Goal: Task Accomplishment & Management: Complete application form

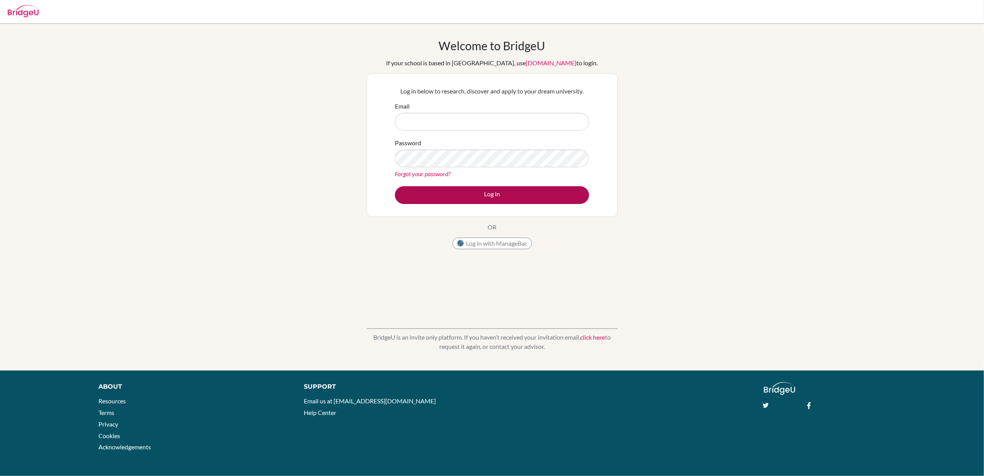
type input "[EMAIL_ADDRESS][DOMAIN_NAME]"
click at [456, 192] on button "Log in" at bounding box center [492, 195] width 194 height 18
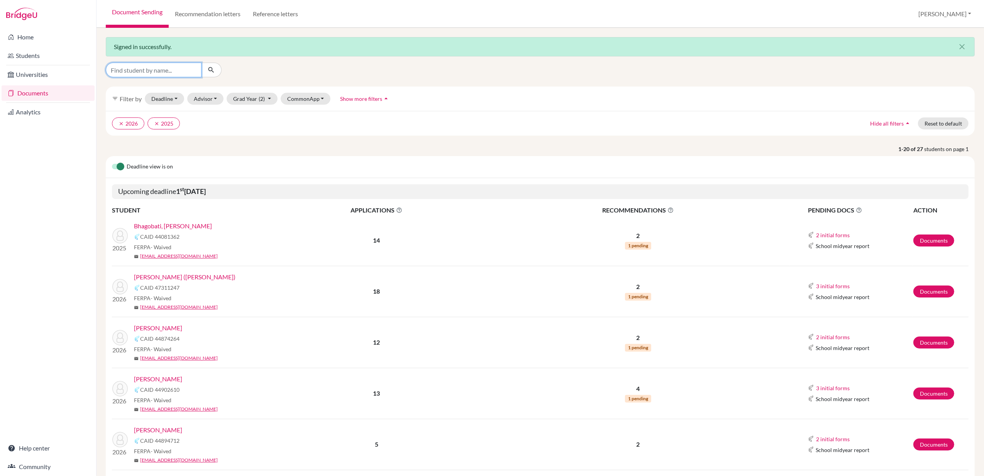
click at [187, 66] on input "Find student by name..." at bounding box center [154, 70] width 96 height 15
type input "leung"
click at [212, 71] on icon "submit" at bounding box center [211, 70] width 8 height 8
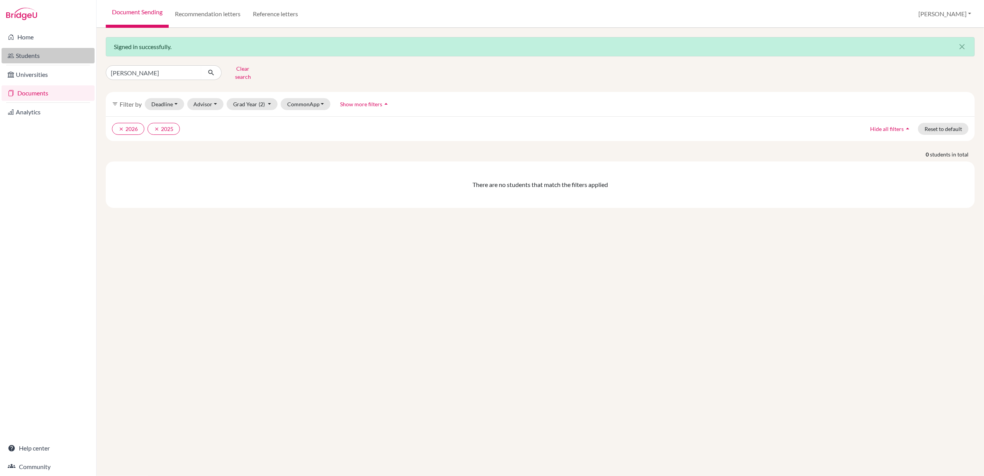
click at [28, 53] on link "Students" at bounding box center [48, 55] width 93 height 15
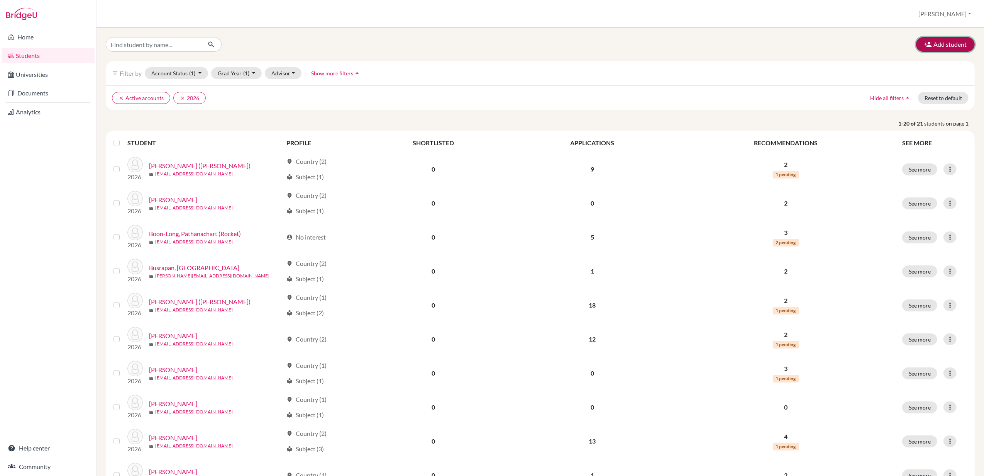
click at [943, 46] on button "Add student" at bounding box center [946, 44] width 59 height 15
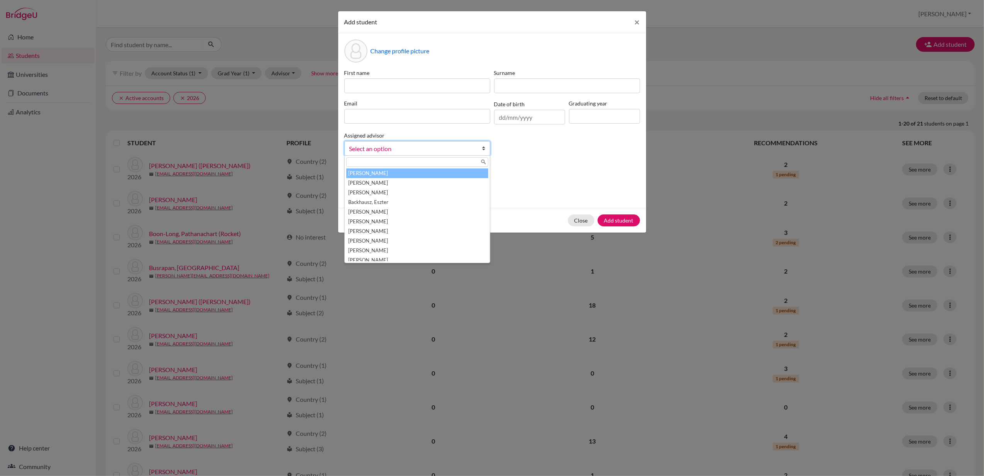
click at [484, 149] on b at bounding box center [486, 148] width 8 height 14
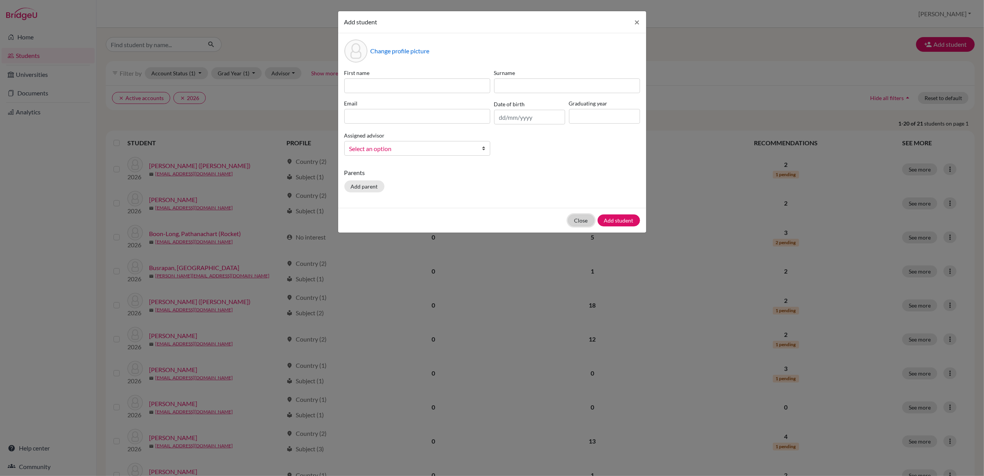
click at [584, 221] on button "Close" at bounding box center [581, 220] width 27 height 12
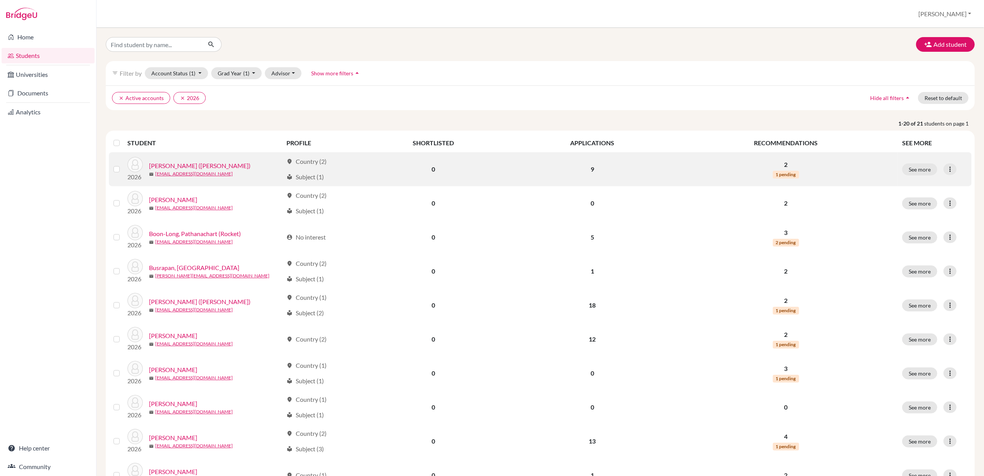
click at [189, 166] on link "Arnold, Maximillian (Max)" at bounding box center [200, 165] width 102 height 9
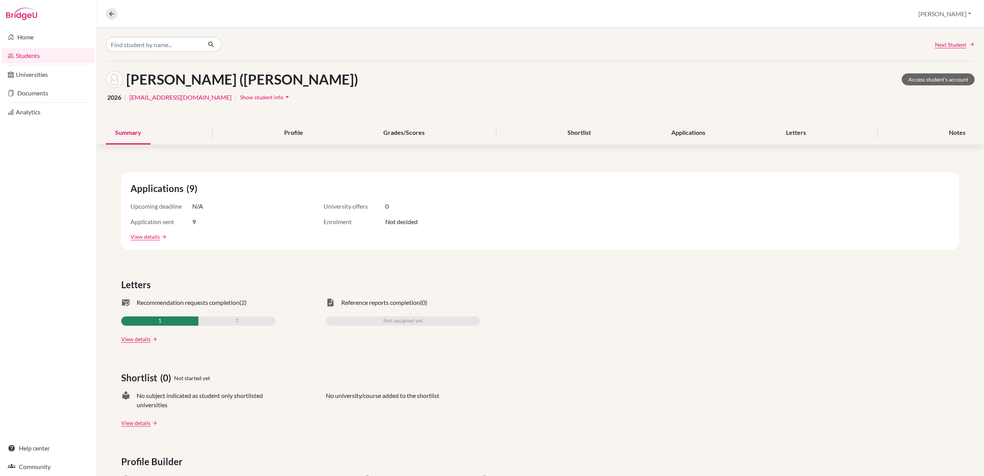
click at [243, 99] on span "Show student info" at bounding box center [261, 97] width 43 height 7
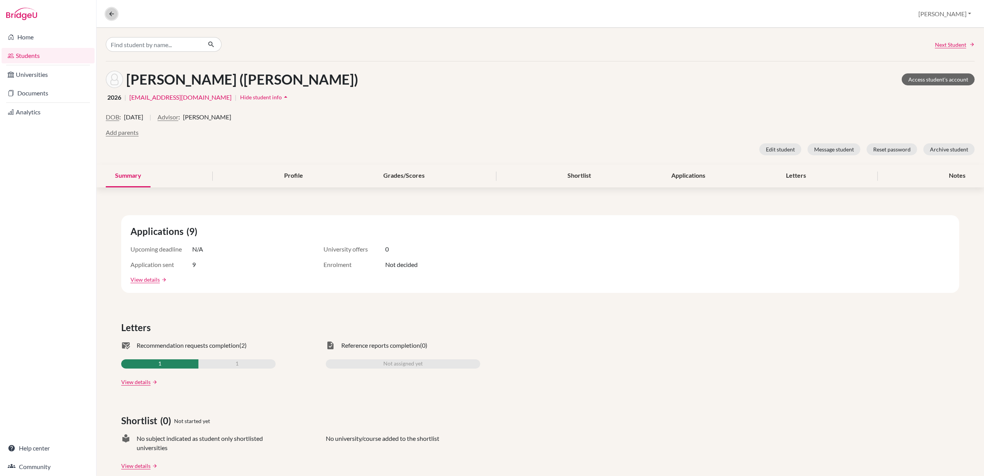
click at [111, 11] on icon at bounding box center [111, 13] width 7 height 7
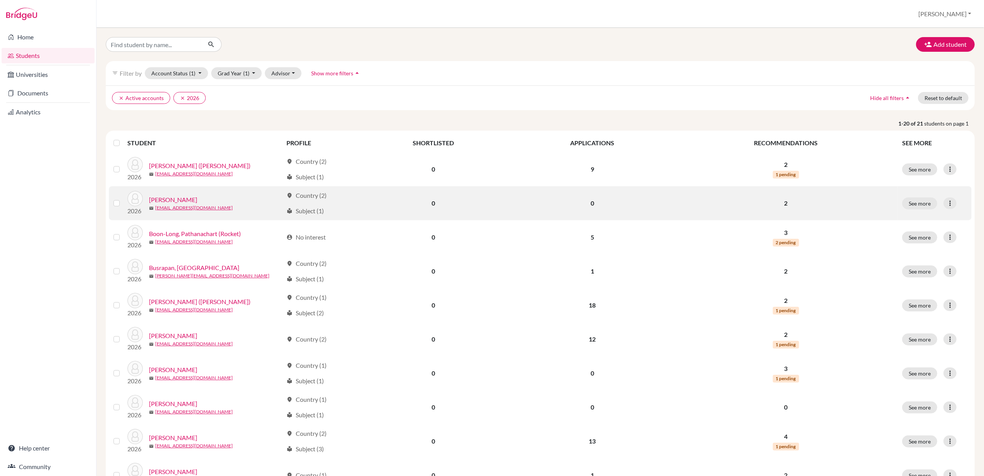
click at [185, 204] on link "Baljee, Aryaveer" at bounding box center [173, 199] width 48 height 9
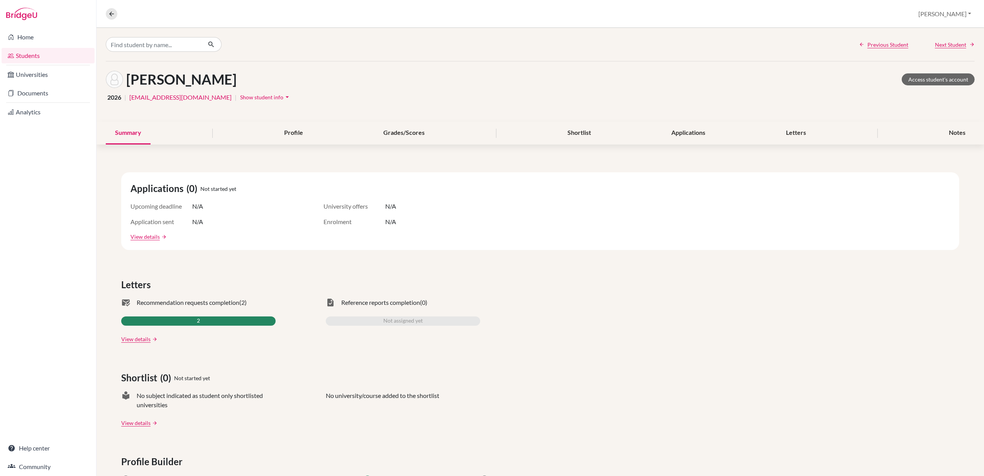
click at [241, 95] on span "Show student info" at bounding box center [261, 97] width 43 height 7
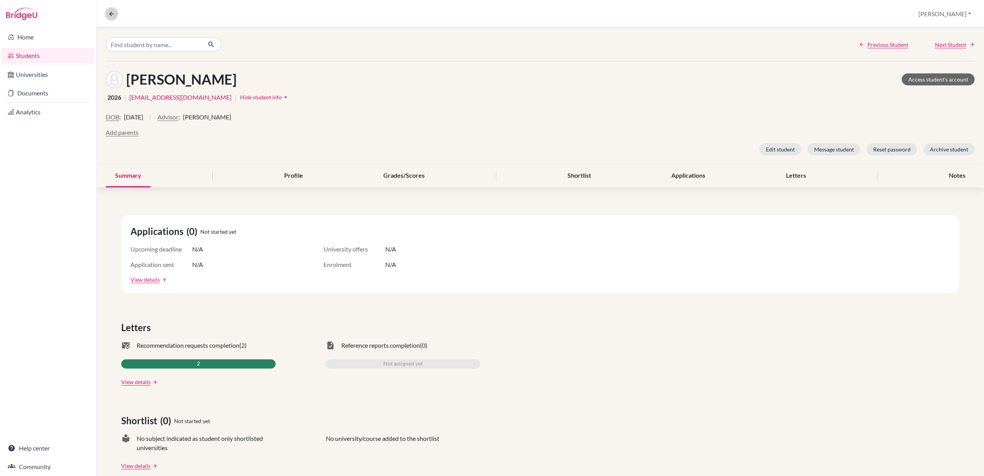
click at [114, 10] on icon at bounding box center [111, 13] width 7 height 7
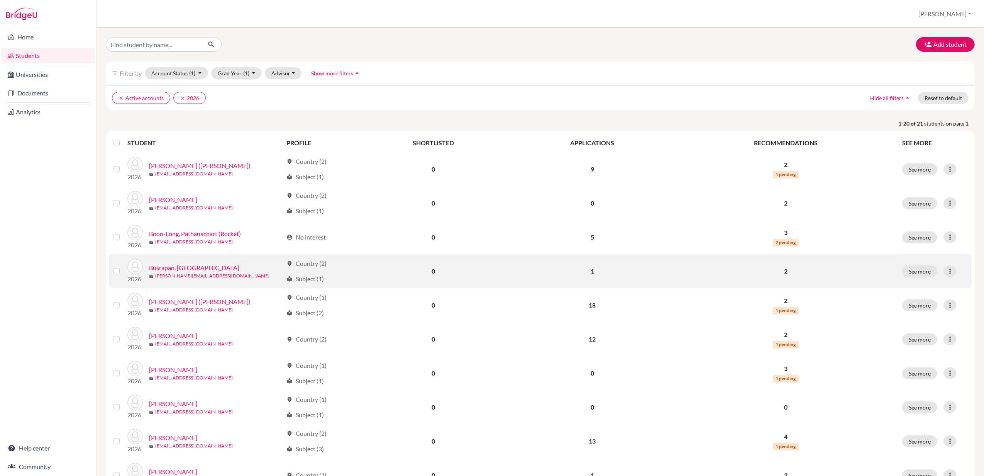
click at [178, 271] on link "Busrapan, Pran" at bounding box center [194, 267] width 90 height 9
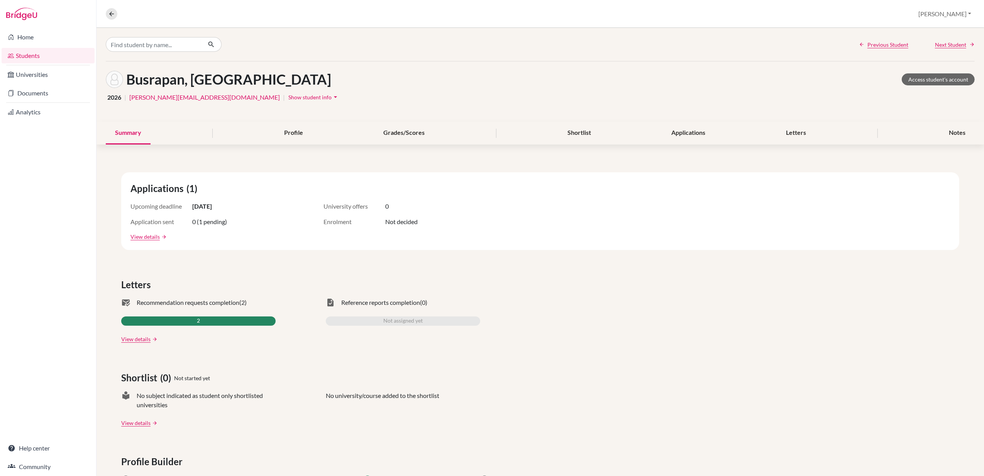
click at [289, 96] on span "Show student info" at bounding box center [310, 97] width 43 height 7
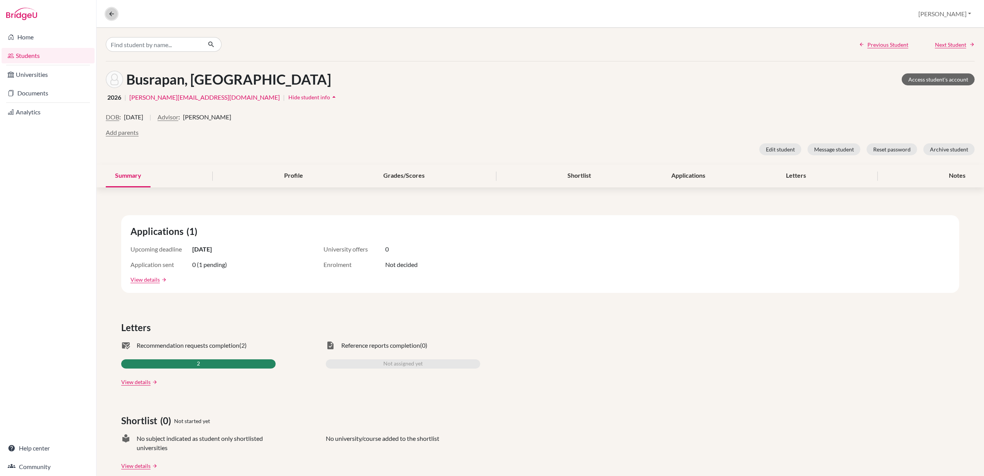
click at [110, 11] on icon at bounding box center [111, 13] width 7 height 7
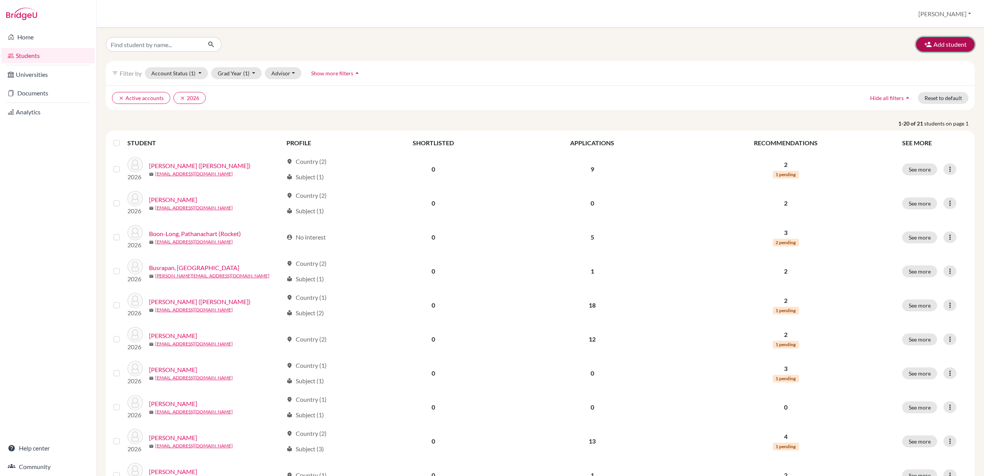
click at [933, 42] on button "Add student" at bounding box center [946, 44] width 59 height 15
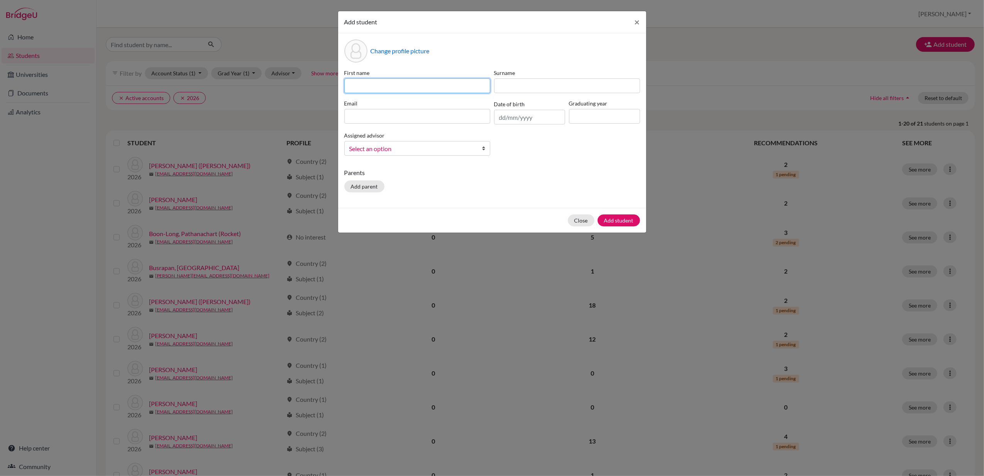
click at [380, 86] on input at bounding box center [418, 85] width 146 height 15
type input "Matthew"
click at [539, 85] on input at bounding box center [567, 85] width 146 height 15
type input "Leung"
click at [365, 116] on input at bounding box center [418, 116] width 146 height 15
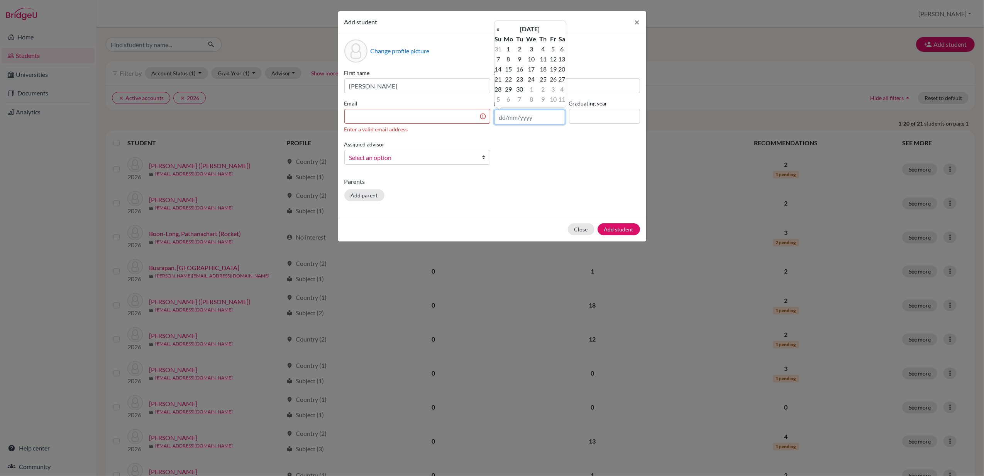
click at [526, 116] on input "text" at bounding box center [529, 117] width 71 height 15
type input "1"
click at [501, 28] on th "«" at bounding box center [499, 29] width 8 height 10
click at [499, 27] on th "«" at bounding box center [499, 29] width 8 height 10
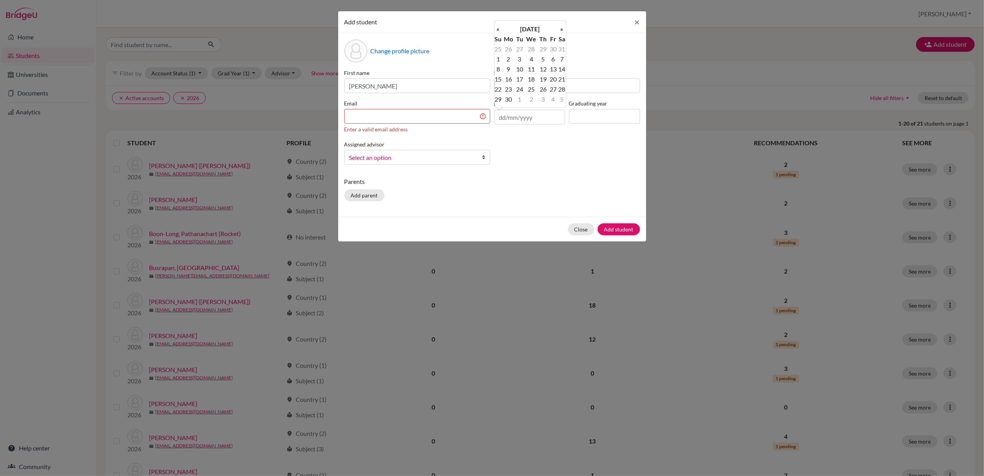
click at [499, 27] on th "«" at bounding box center [499, 29] width 8 height 10
click at [498, 28] on th "«" at bounding box center [499, 29] width 8 height 10
type input "10/11/2007"
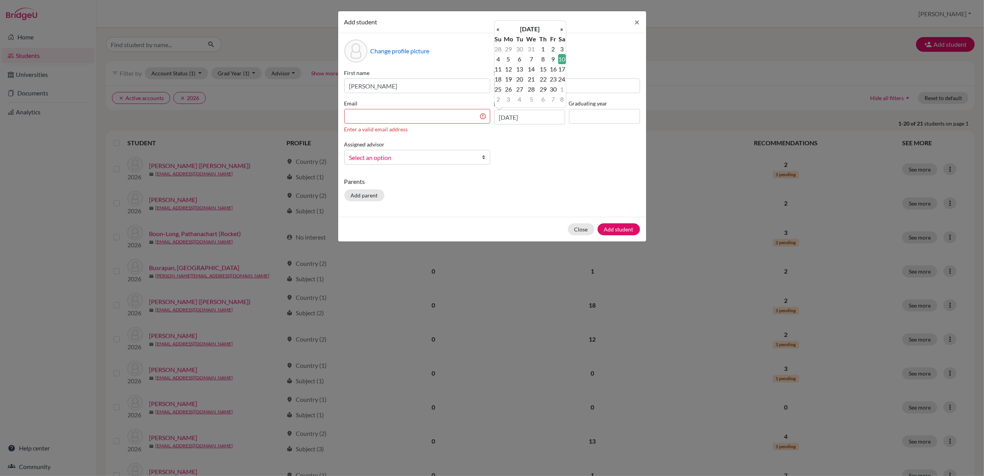
click at [486, 160] on b at bounding box center [486, 157] width 8 height 14
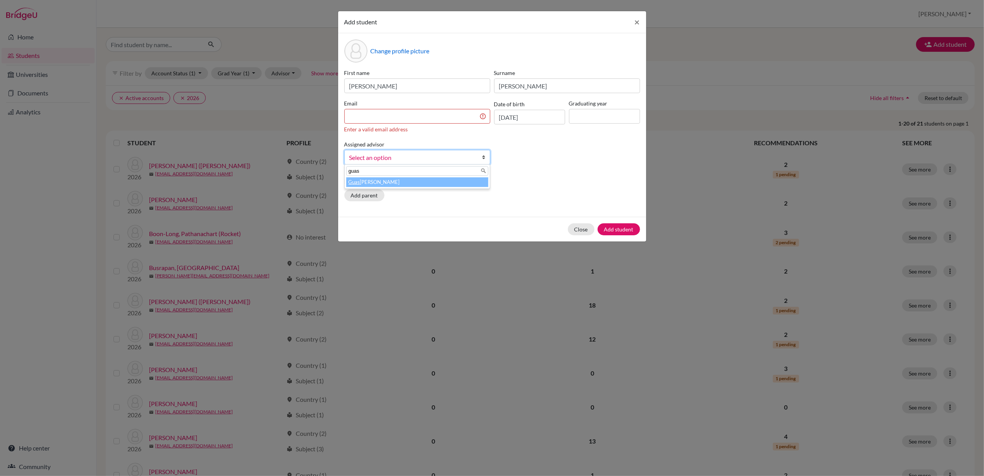
type input "guas"
click at [372, 183] on li "Guas t, William" at bounding box center [417, 182] width 142 height 10
click at [436, 118] on input at bounding box center [418, 116] width 146 height 15
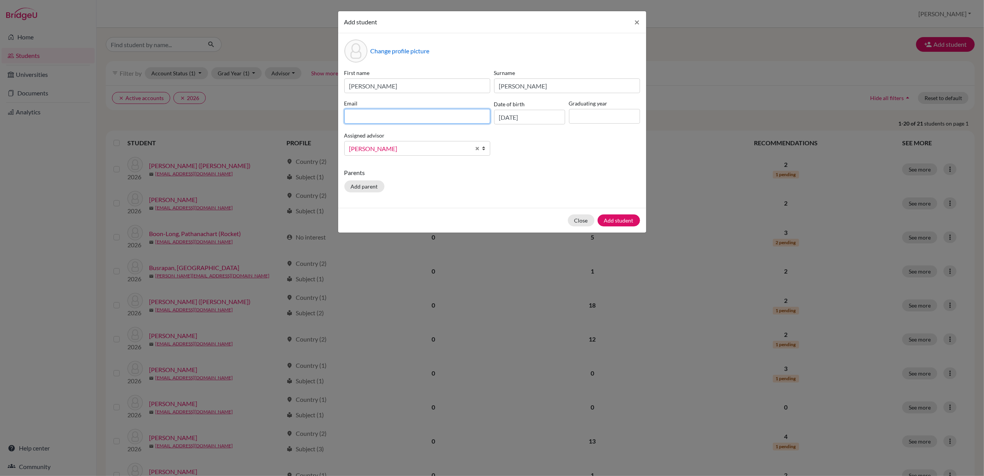
click at [362, 118] on input at bounding box center [418, 116] width 146 height 15
paste input "m_leung@wincoll.ac.uk"
type input "m_leung@wincoll.ac.uk"
click at [584, 115] on input at bounding box center [604, 116] width 71 height 15
type input "2026"
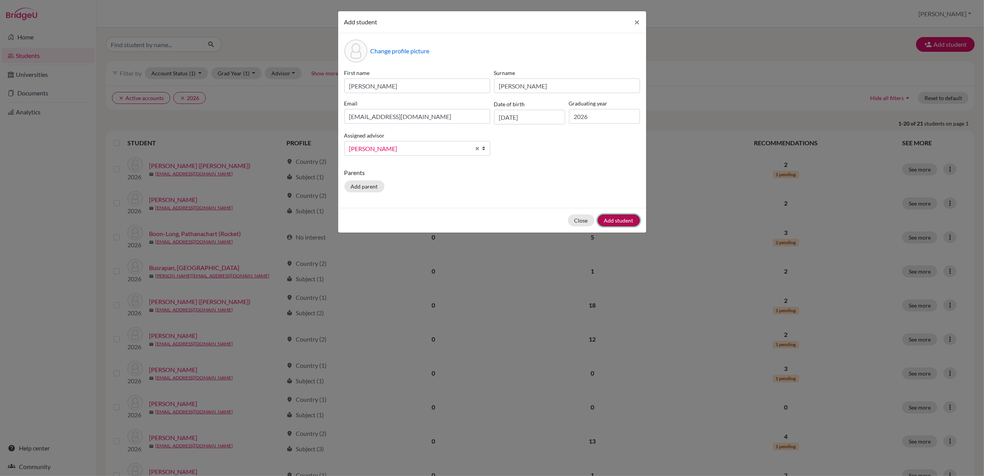
click at [623, 221] on button "Add student" at bounding box center [619, 220] width 42 height 12
